Goal: Task Accomplishment & Management: Manage account settings

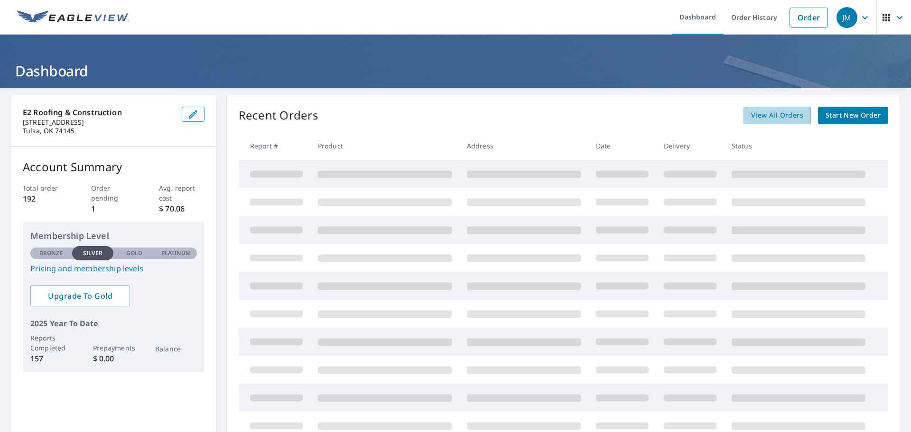
click at [774, 111] on span "View All Orders" at bounding box center [777, 116] width 52 height 12
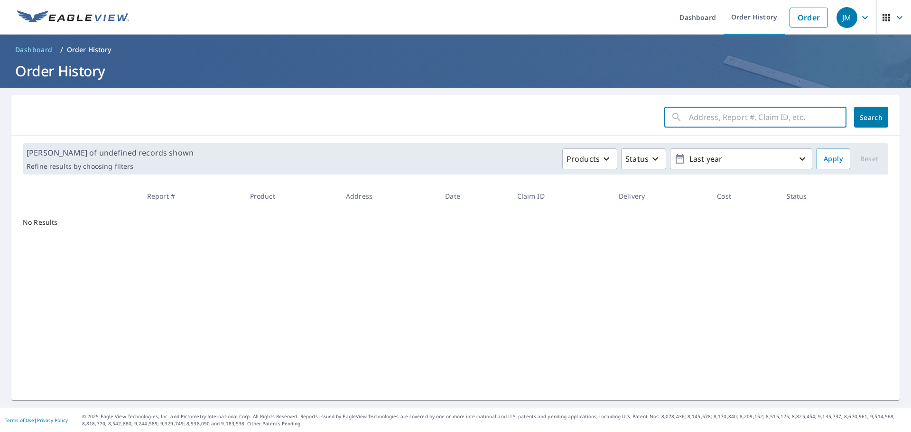
click at [766, 121] on input "text" at bounding box center [768, 117] width 158 height 27
type input "[STREET_ADDRESS]"
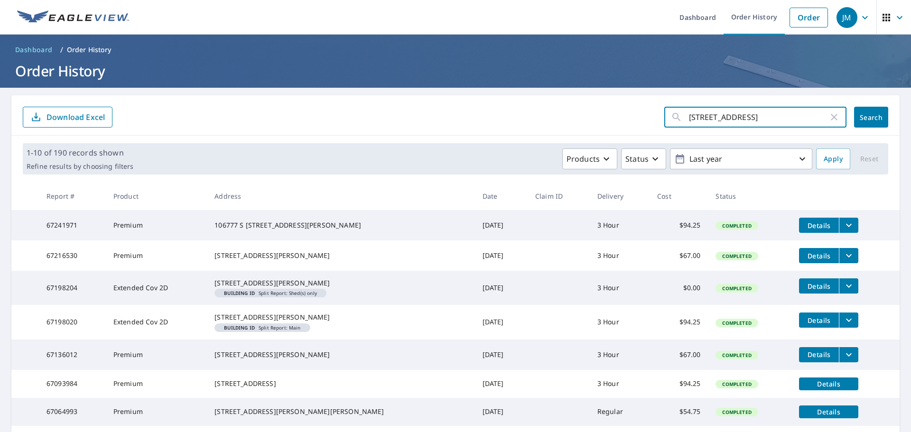
click at [784, 119] on input "[STREET_ADDRESS]" at bounding box center [759, 117] width 140 height 27
click at [854, 121] on button "Search" at bounding box center [871, 117] width 34 height 21
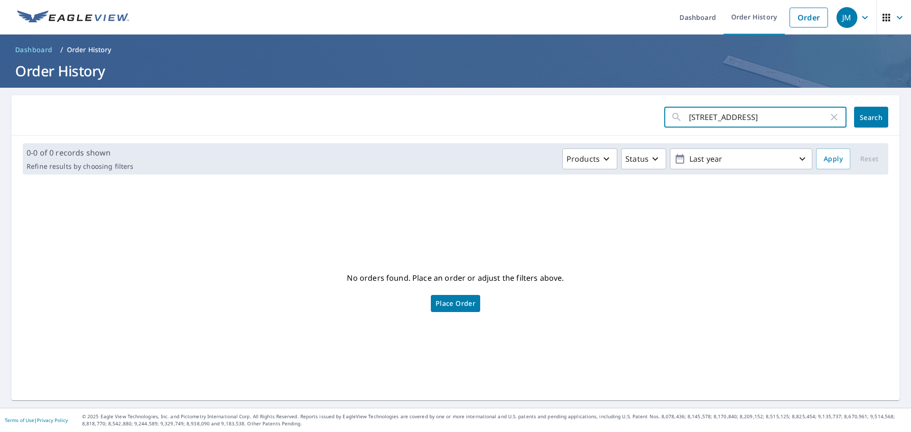
drag, startPoint x: 773, startPoint y: 119, endPoint x: 712, endPoint y: 114, distance: 60.9
click at [712, 114] on input "[STREET_ADDRESS]" at bounding box center [759, 117] width 140 height 27
type input "473747"
click button "Search" at bounding box center [871, 117] width 34 height 21
click at [461, 297] on link "Place Order" at bounding box center [455, 303] width 49 height 17
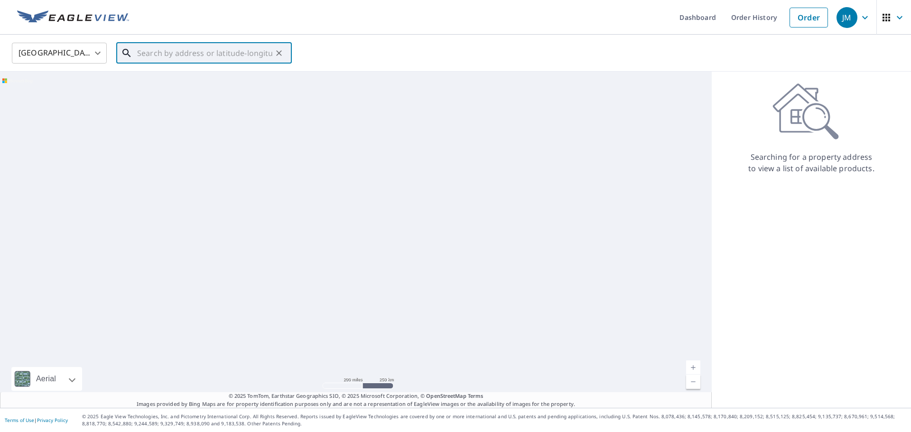
click at [225, 54] on input "text" at bounding box center [204, 53] width 135 height 27
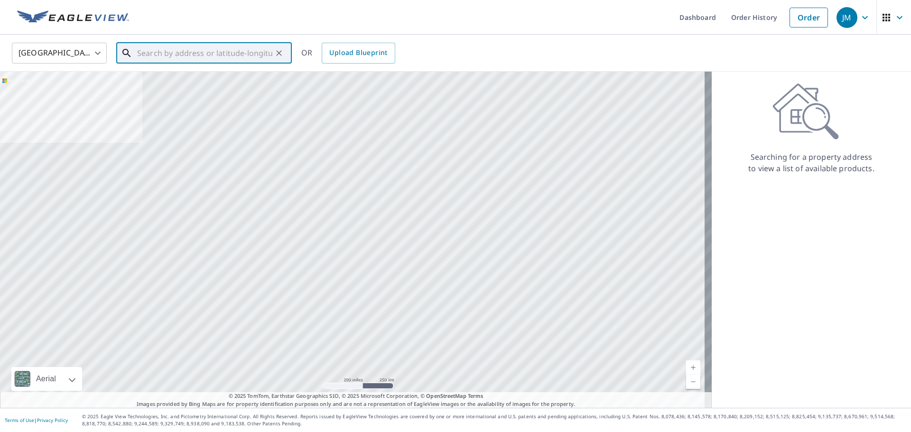
paste input "[STREET_ADDRESS]"
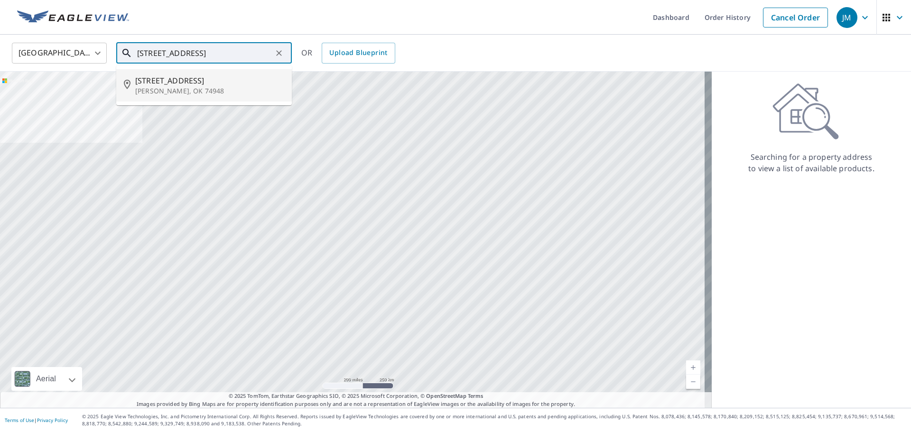
click at [227, 81] on span "[STREET_ADDRESS]" at bounding box center [209, 80] width 149 height 11
type input "[STREET_ADDRESS][PERSON_NAME]"
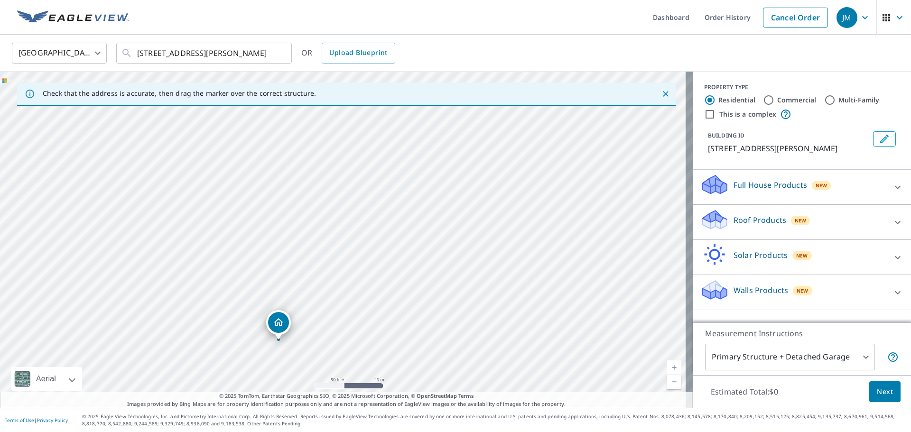
drag, startPoint x: 426, startPoint y: 205, endPoint x: 360, endPoint y: 302, distance: 117.5
click at [360, 302] on div "[STREET_ADDRESS][PERSON_NAME]" at bounding box center [346, 240] width 693 height 336
drag, startPoint x: 390, startPoint y: 341, endPoint x: 403, endPoint y: 202, distance: 139.7
click at [403, 202] on div "[STREET_ADDRESS][PERSON_NAME]" at bounding box center [346, 240] width 693 height 336
drag, startPoint x: 400, startPoint y: 206, endPoint x: 387, endPoint y: 247, distance: 42.8
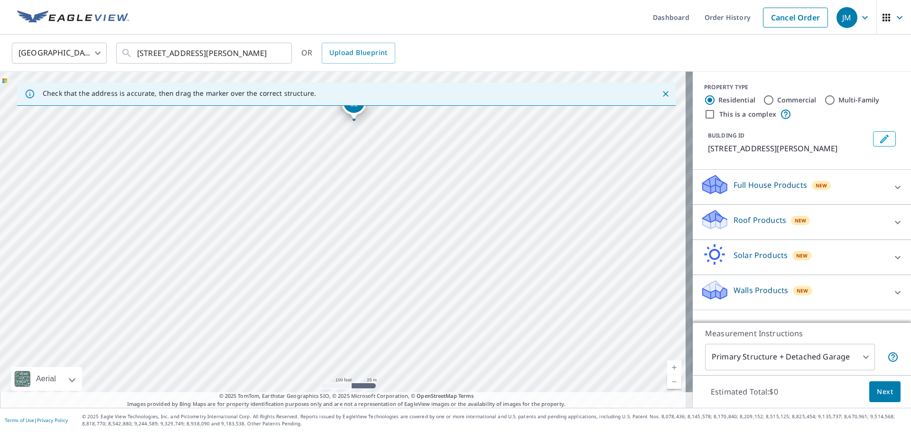
click at [387, 247] on div "[STREET_ADDRESS][PERSON_NAME]" at bounding box center [346, 240] width 693 height 336
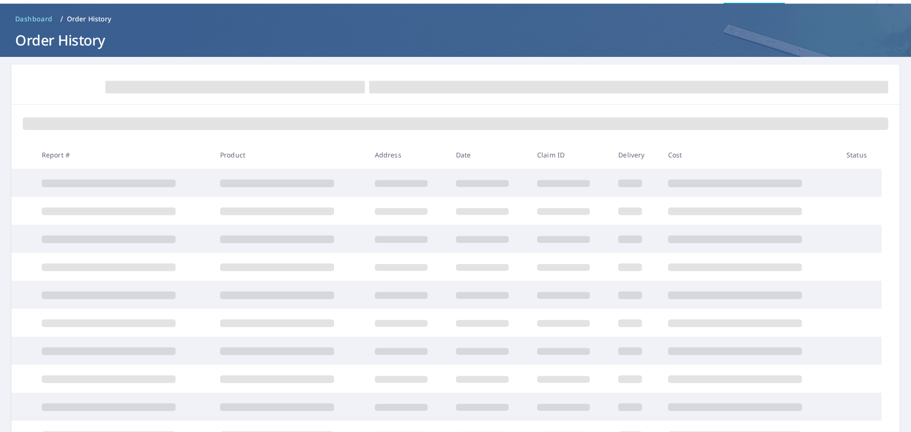
scroll to position [47, 0]
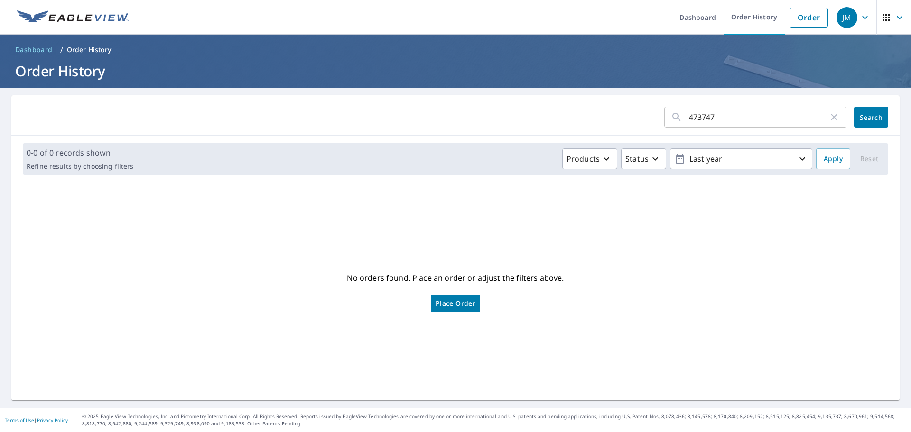
click at [33, 52] on span "Dashboard" at bounding box center [33, 49] width 37 height 9
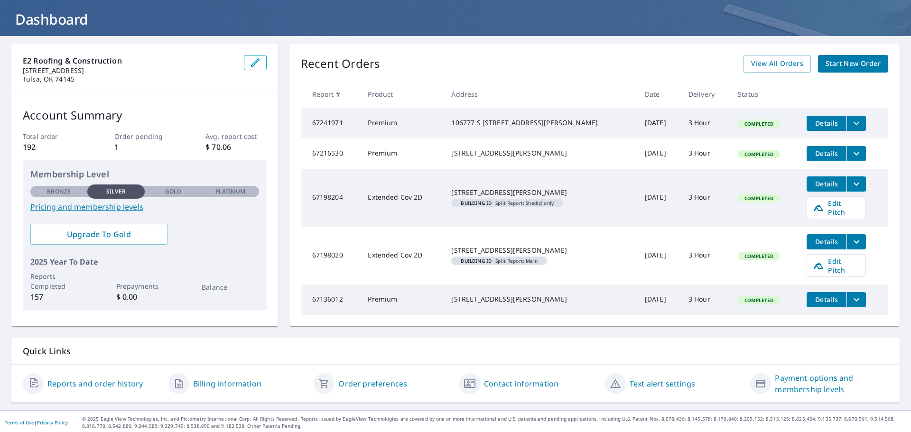
scroll to position [52, 0]
click at [775, 65] on span "View All Orders" at bounding box center [777, 63] width 52 height 12
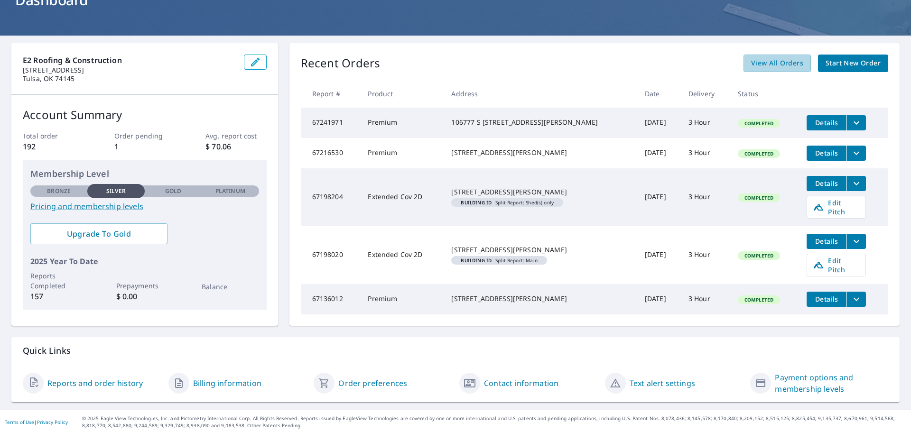
scroll to position [52, 0]
